Goal: Task Accomplishment & Management: Manage account settings

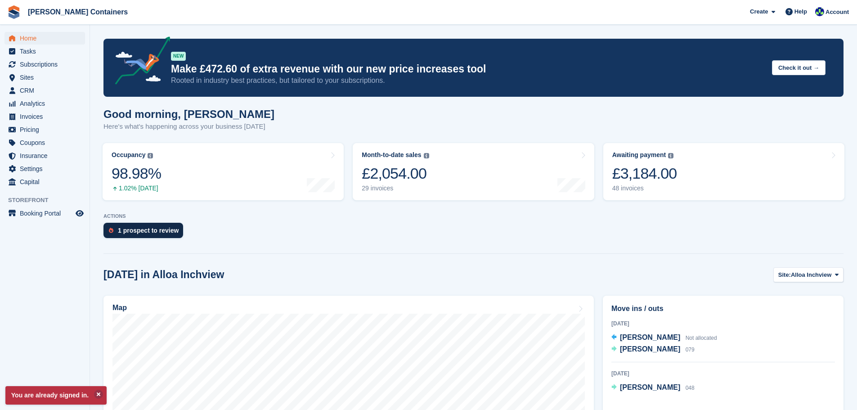
click at [139, 231] on div "1 prospect to review" at bounding box center [148, 230] width 61 height 7
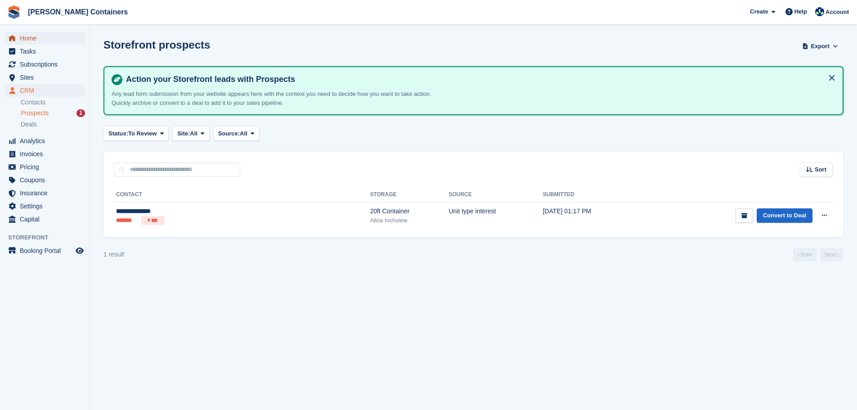
click at [31, 36] on span "Home" at bounding box center [47, 38] width 54 height 13
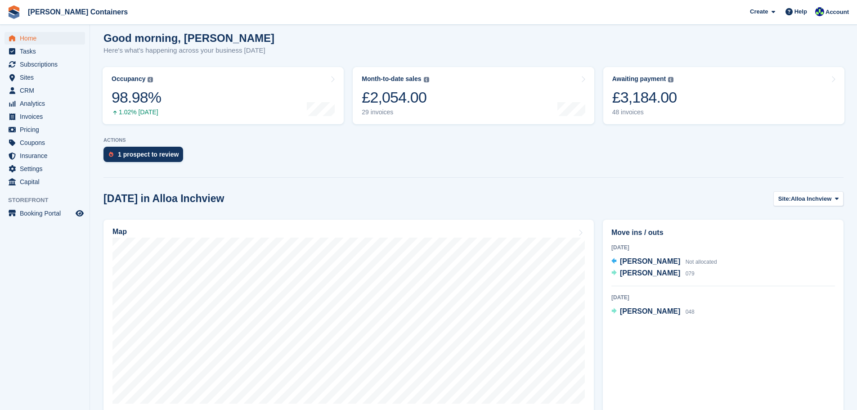
scroll to position [90, 0]
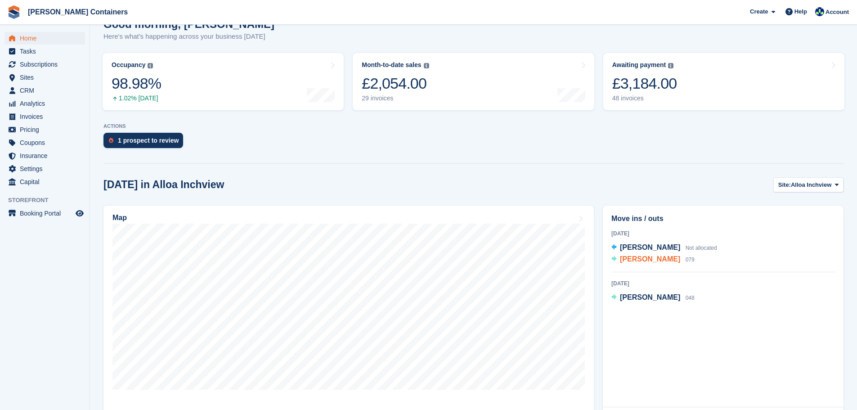
click at [636, 261] on span "[PERSON_NAME]" at bounding box center [650, 259] width 60 height 8
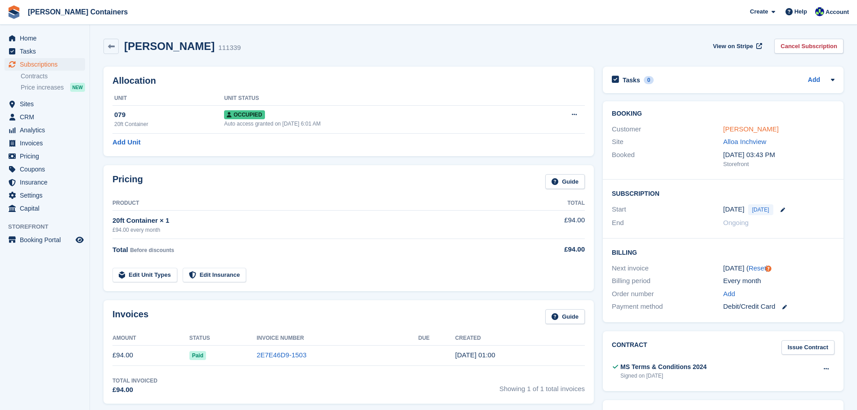
click at [747, 133] on link "[PERSON_NAME]" at bounding box center [751, 129] width 55 height 8
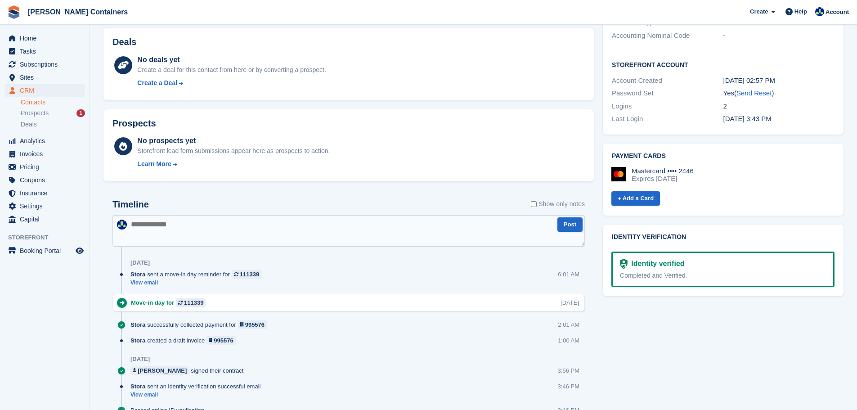
scroll to position [315, 0]
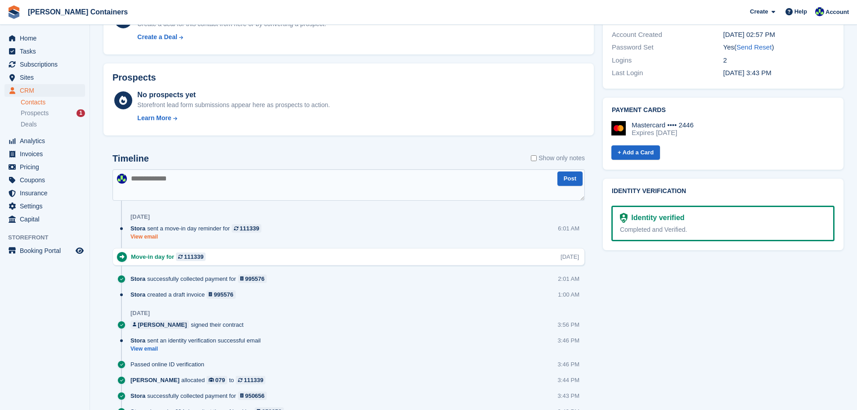
click at [148, 238] on link "View email" at bounding box center [197, 237] width 135 height 8
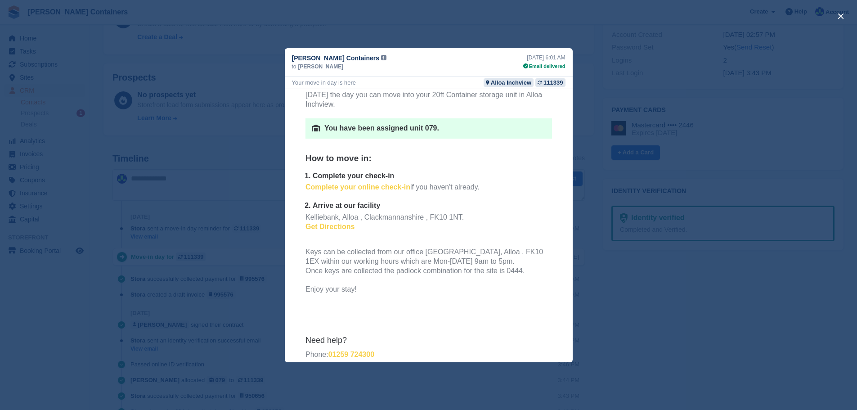
scroll to position [90, 0]
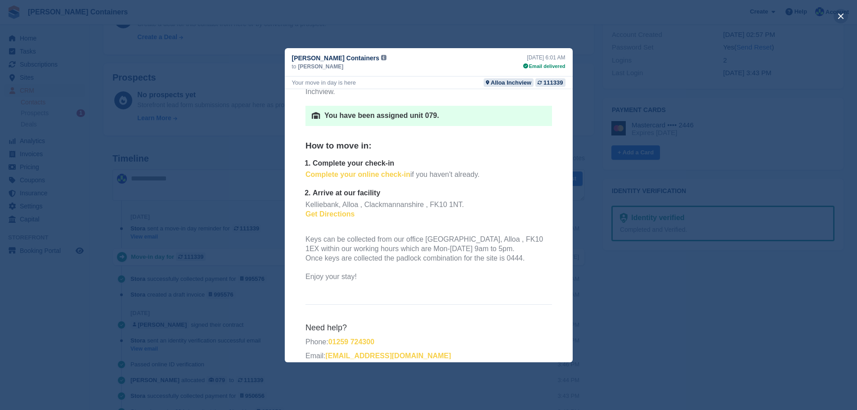
click at [838, 15] on button "close" at bounding box center [841, 16] width 14 height 14
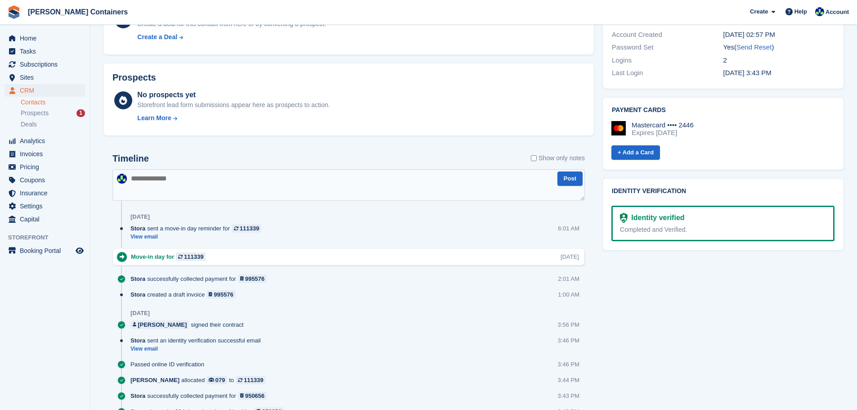
scroll to position [0, 0]
click at [43, 40] on span "Home" at bounding box center [47, 38] width 54 height 13
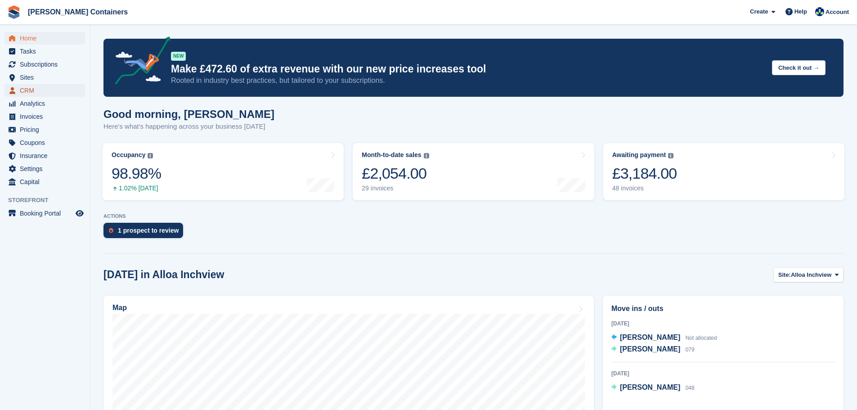
click at [20, 88] on span "CRM" at bounding box center [47, 90] width 54 height 13
